Goal: Find specific page/section: Find specific page/section

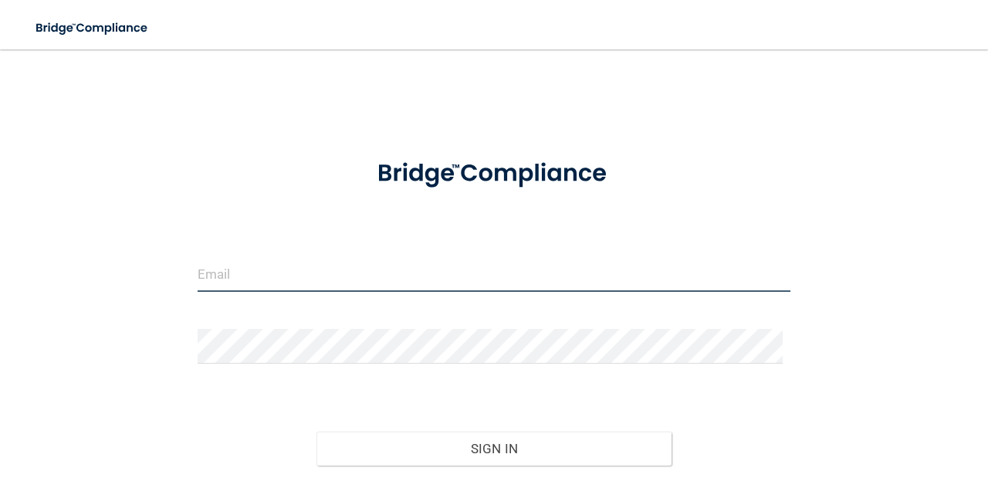
click at [284, 265] on input "email" at bounding box center [494, 274] width 593 height 35
type input "[EMAIL_ADDRESS][DOMAIN_NAME]"
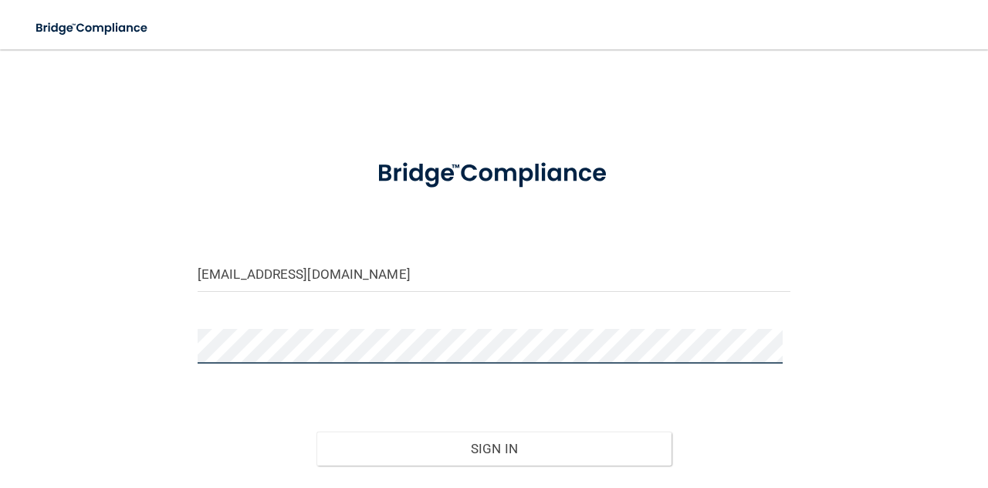
click at [316, 431] on button "Sign In" at bounding box center [494, 448] width 356 height 34
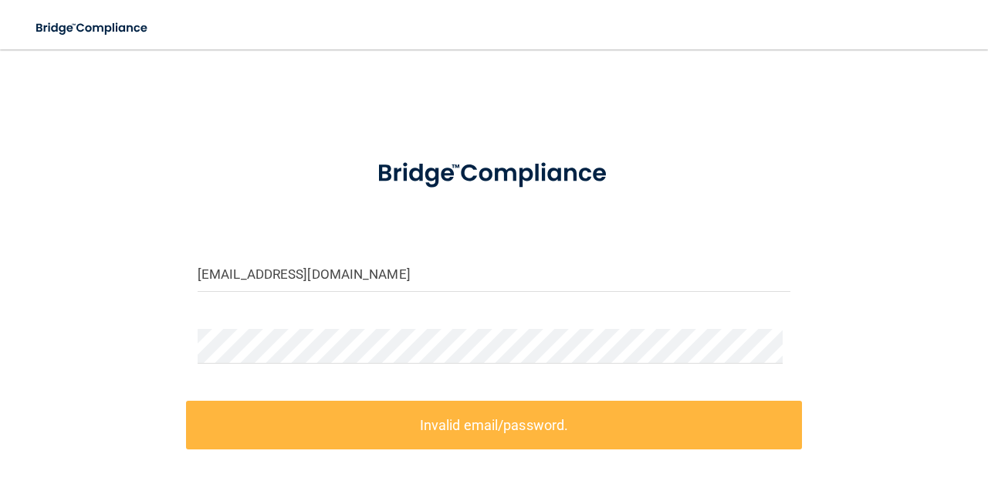
click at [301, 319] on form "[EMAIL_ADDRESS][DOMAIN_NAME] Invalid email/password. You don't have permission …" at bounding box center [494, 375] width 593 height 467
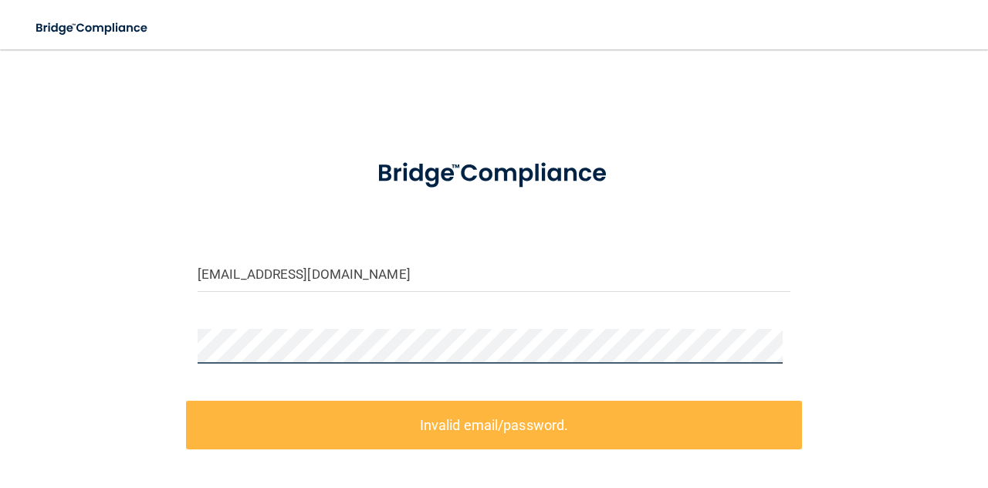
click at [108, 324] on div "[EMAIL_ADDRESS][DOMAIN_NAME] Invalid email/password. You don't have permission …" at bounding box center [494, 337] width 926 height 544
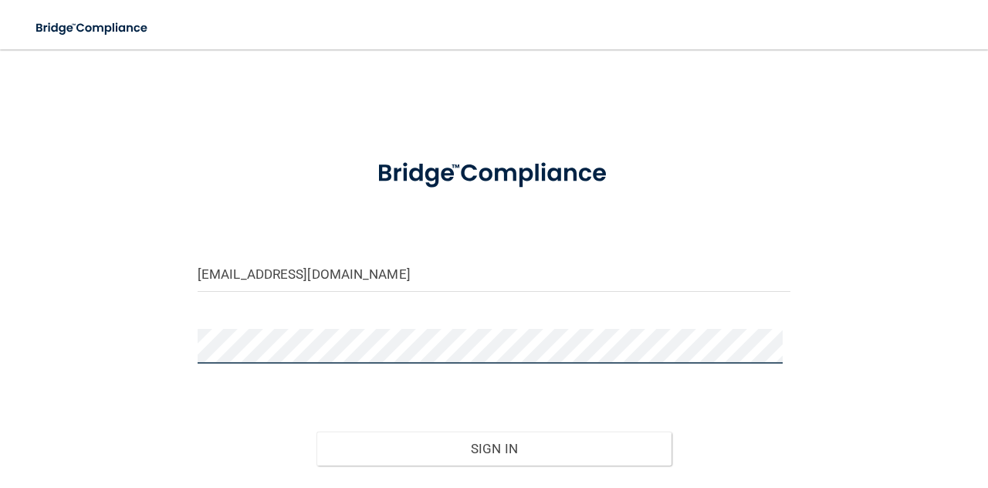
click at [316, 431] on button "Sign In" at bounding box center [494, 448] width 356 height 34
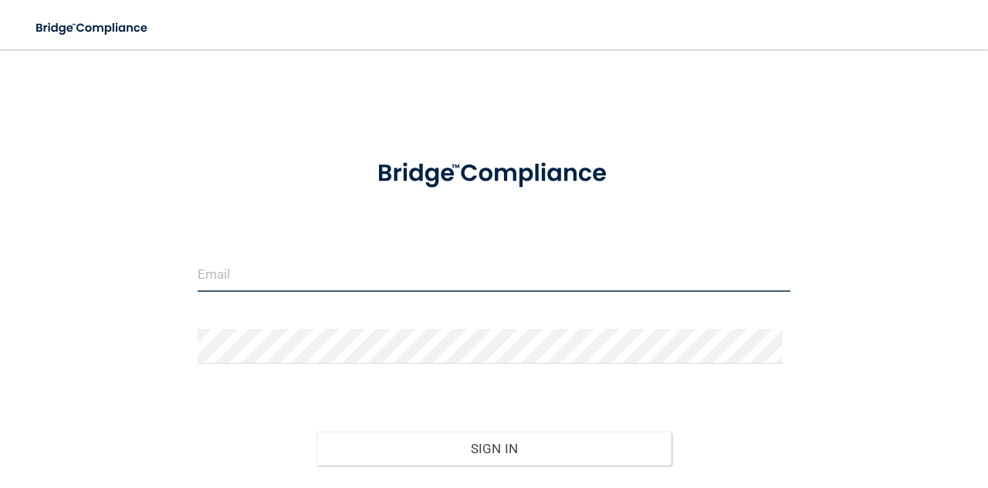
click at [377, 268] on input "email" at bounding box center [494, 274] width 593 height 35
type input "[EMAIL_ADDRESS][DOMAIN_NAME]"
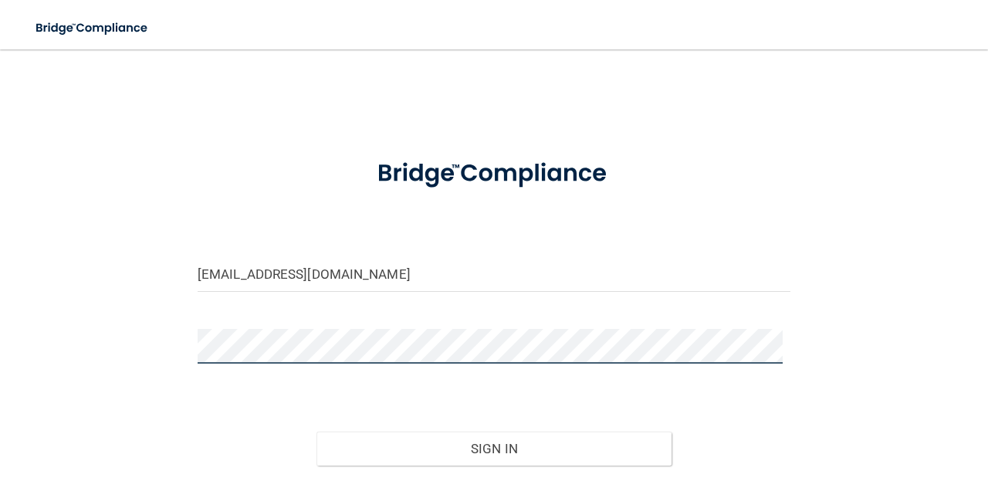
click at [316, 431] on button "Sign In" at bounding box center [494, 448] width 356 height 34
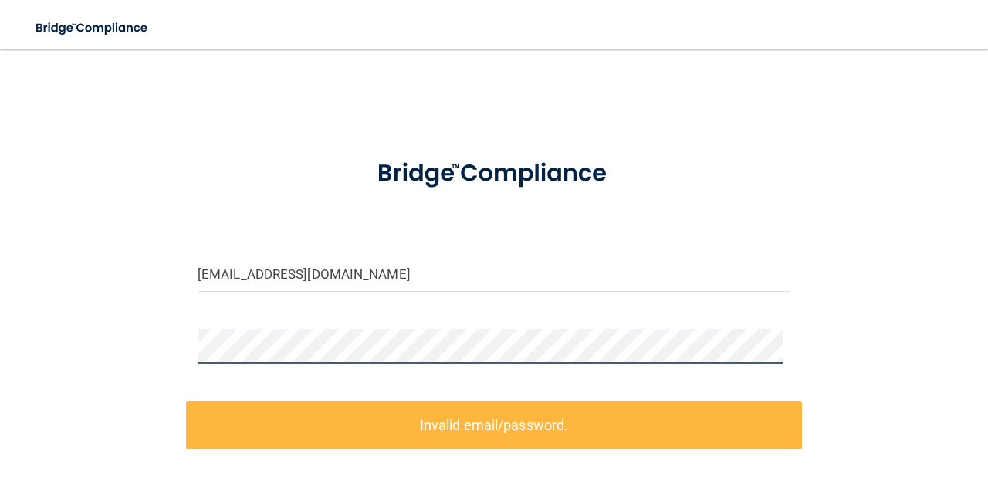
click at [68, 341] on div "[EMAIL_ADDRESS][DOMAIN_NAME] Invalid email/password. You don't have permission …" at bounding box center [494, 337] width 926 height 544
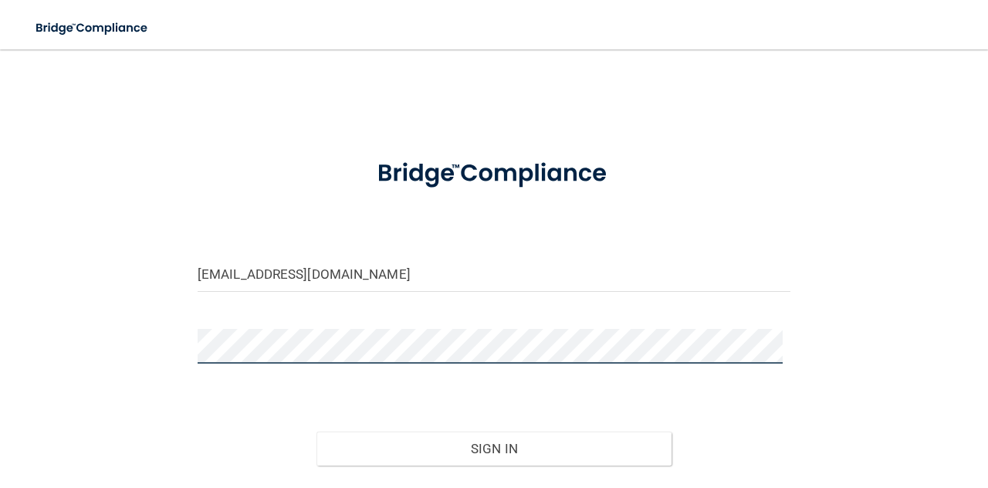
click at [316, 431] on button "Sign In" at bounding box center [494, 448] width 356 height 34
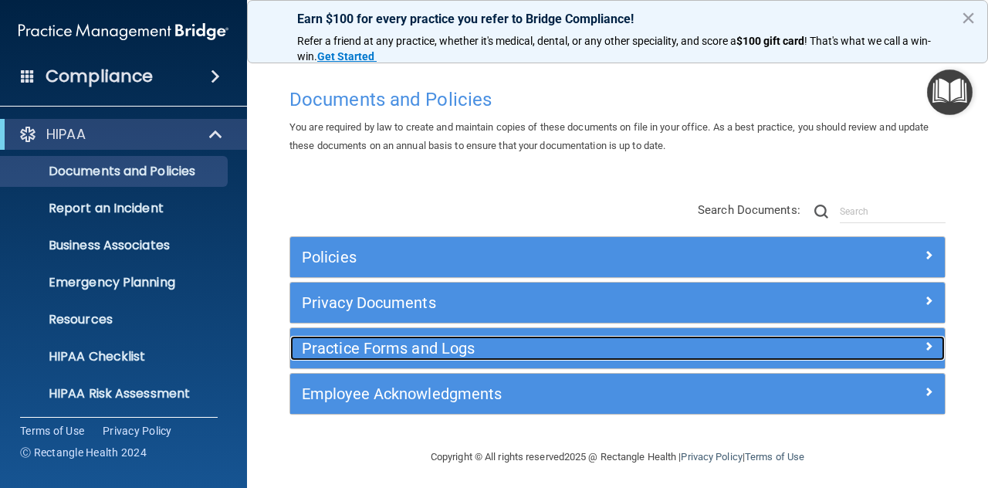
click at [417, 346] on h5 "Practice Forms and Logs" at bounding box center [536, 348] width 468 height 17
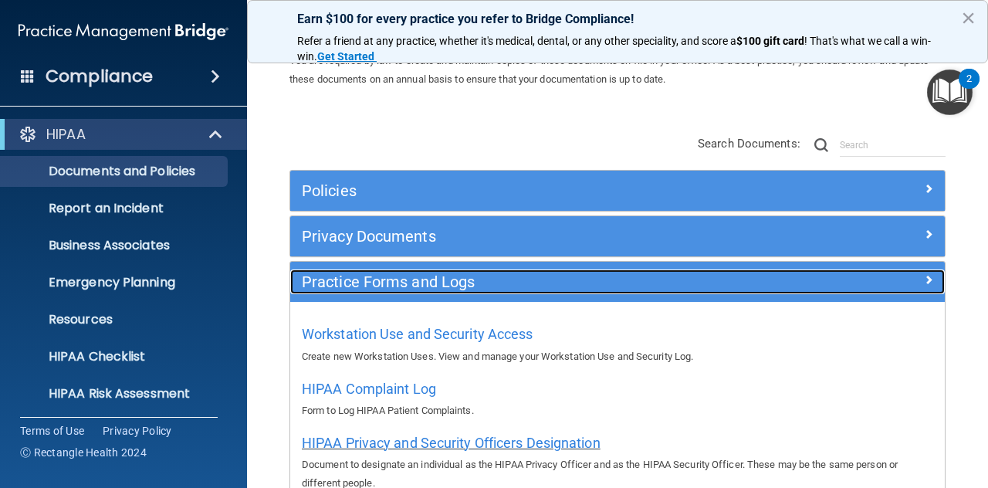
scroll to position [154, 0]
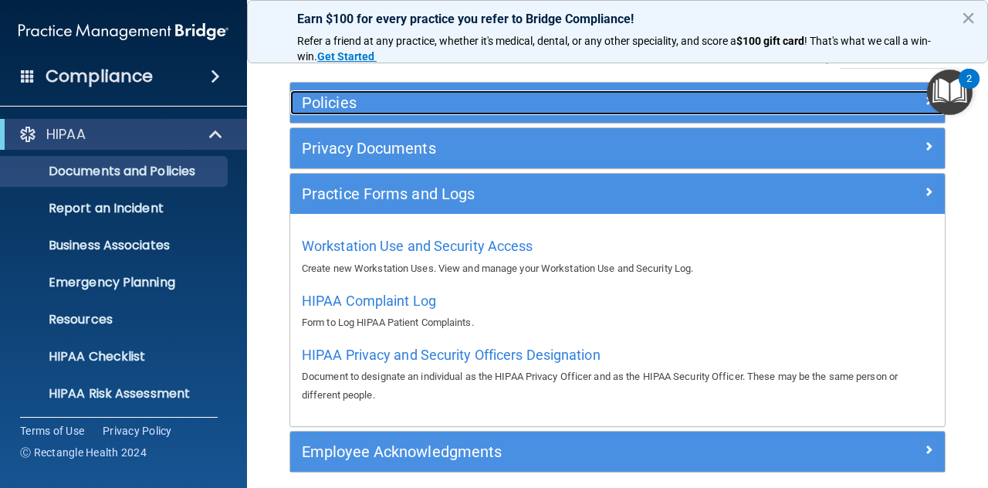
click at [348, 107] on h5 "Policies" at bounding box center [536, 102] width 468 height 17
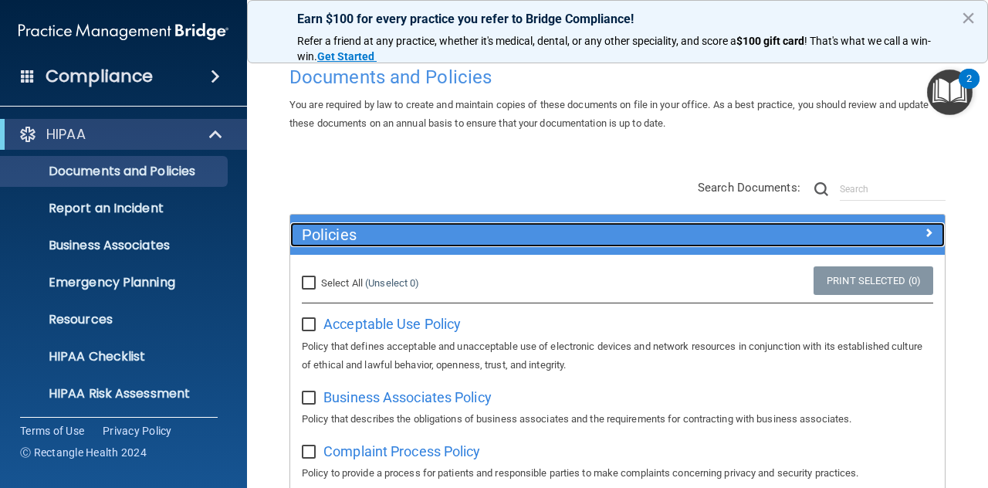
scroll to position [0, 0]
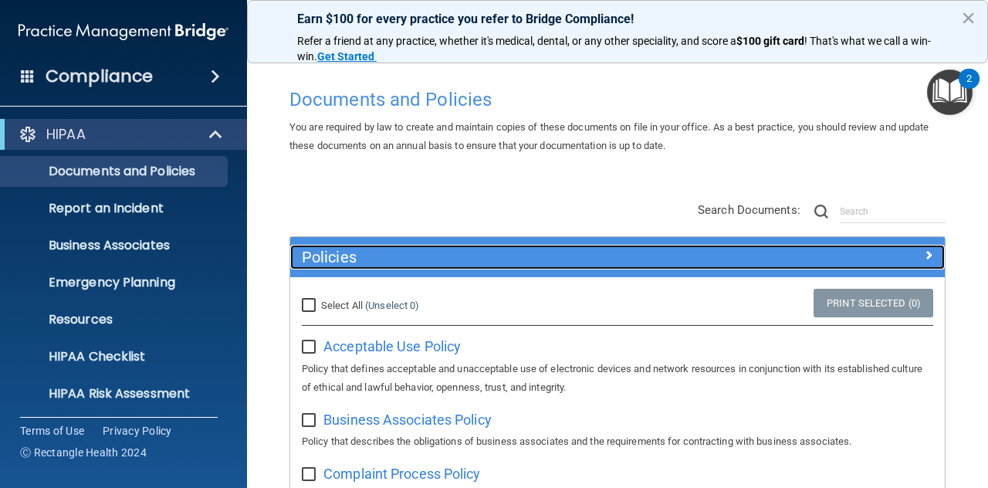
click at [599, 247] on div "Policies" at bounding box center [535, 257] width 491 height 25
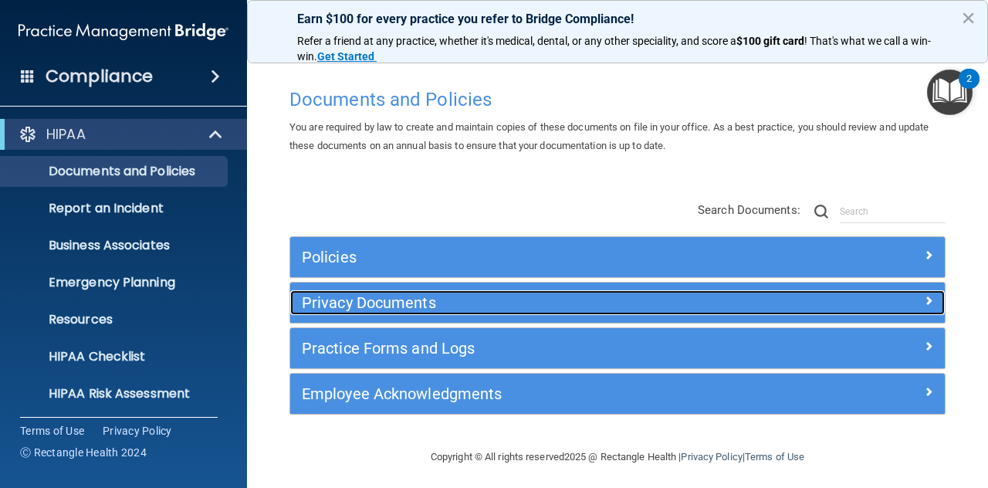
click at [343, 306] on h5 "Privacy Documents" at bounding box center [536, 302] width 468 height 17
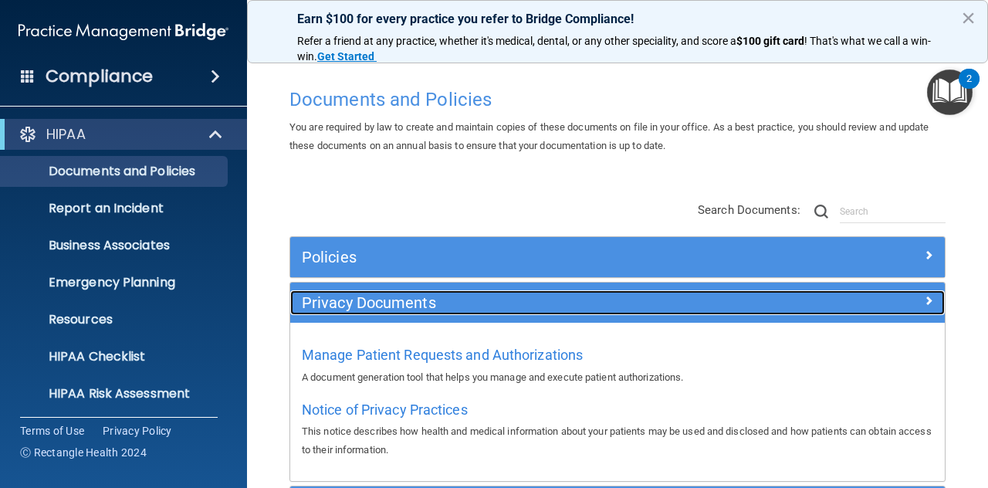
click at [343, 306] on h5 "Privacy Documents" at bounding box center [536, 302] width 468 height 17
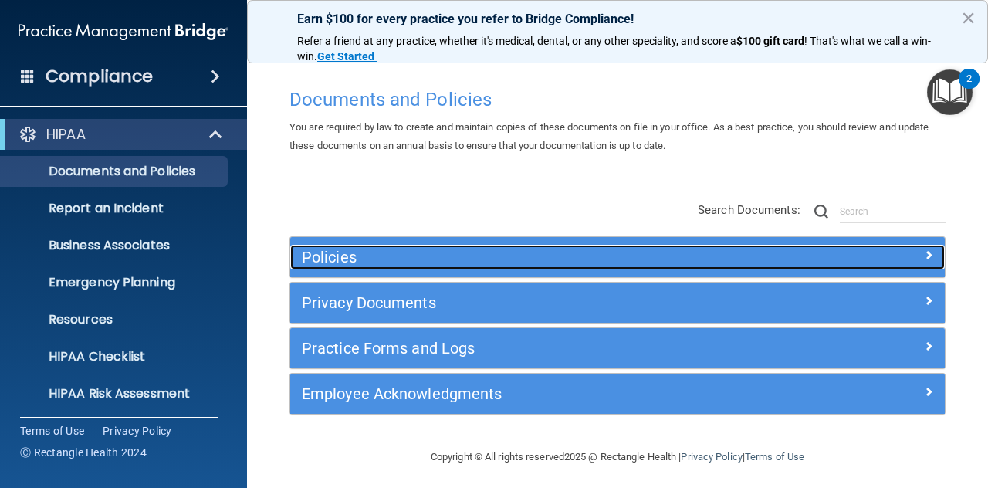
click at [346, 261] on h5 "Policies" at bounding box center [536, 256] width 468 height 17
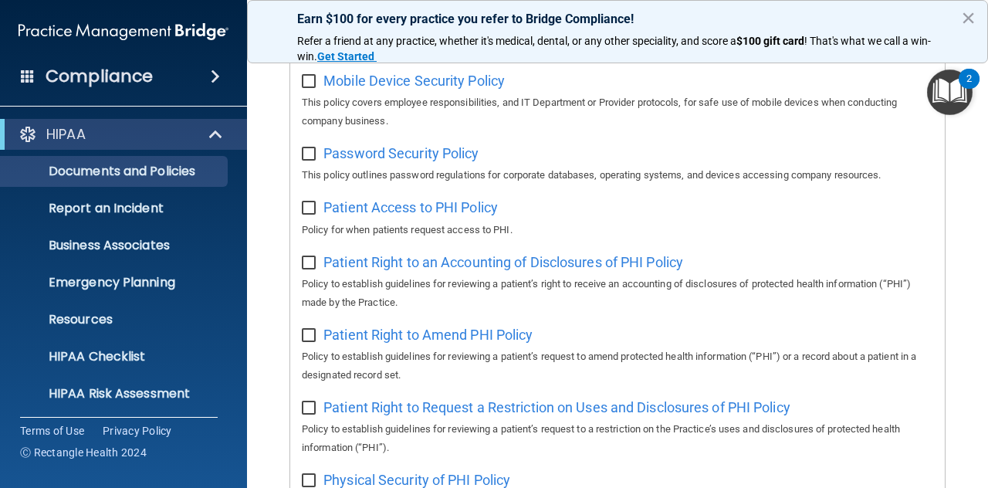
scroll to position [471, 0]
